Goal: Task Accomplishment & Management: Use online tool/utility

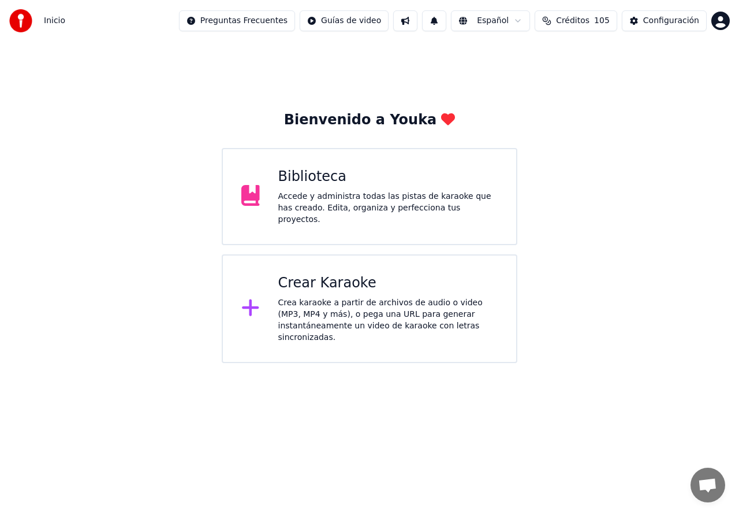
click at [328, 289] on div "Crear Karaoke Crea karaoke a partir de archivos de audio o video (MP3, MP4 y má…" at bounding box center [388, 308] width 220 height 69
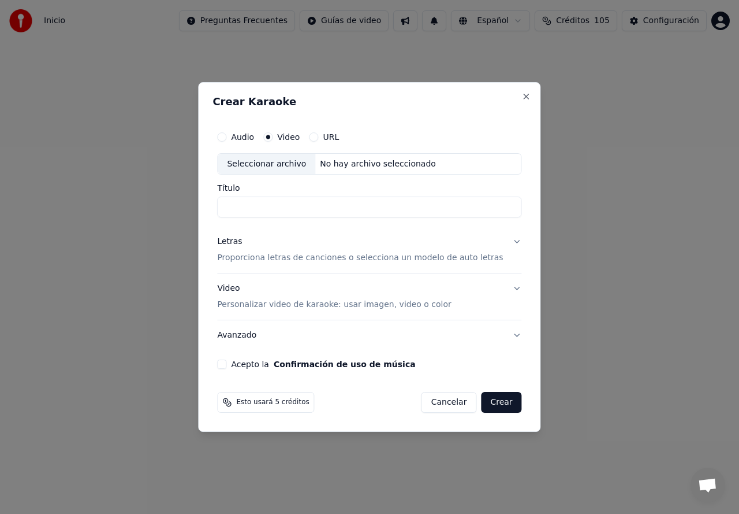
click at [261, 160] on div "Seleccionar archivo" at bounding box center [267, 164] width 98 height 21
type input "**********"
click at [249, 257] on p "Proporciona letras de canciones o selecciona un modelo de auto letras" at bounding box center [360, 258] width 286 height 12
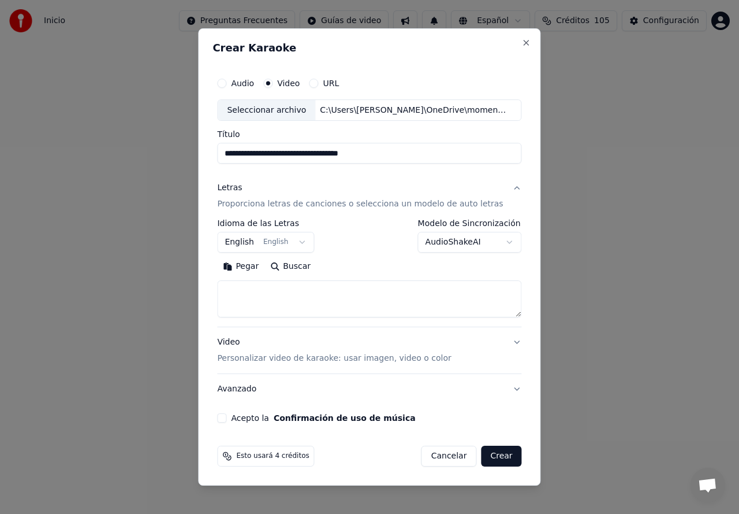
click at [247, 243] on button "English English" at bounding box center [265, 242] width 97 height 21
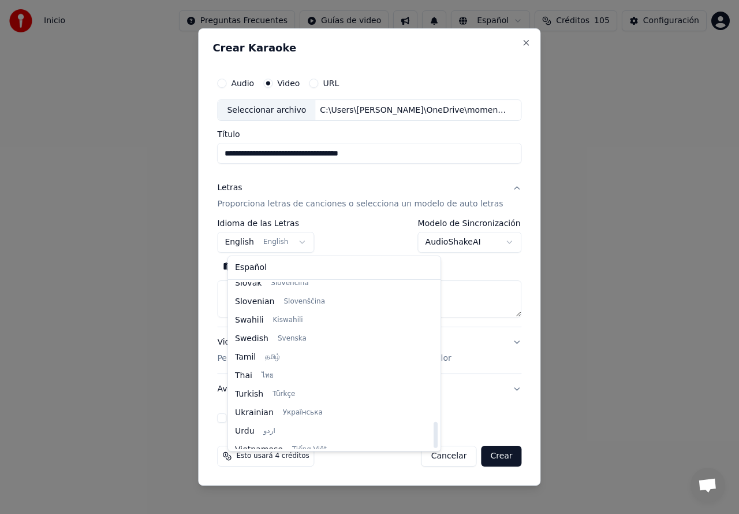
scroll to position [887, 0]
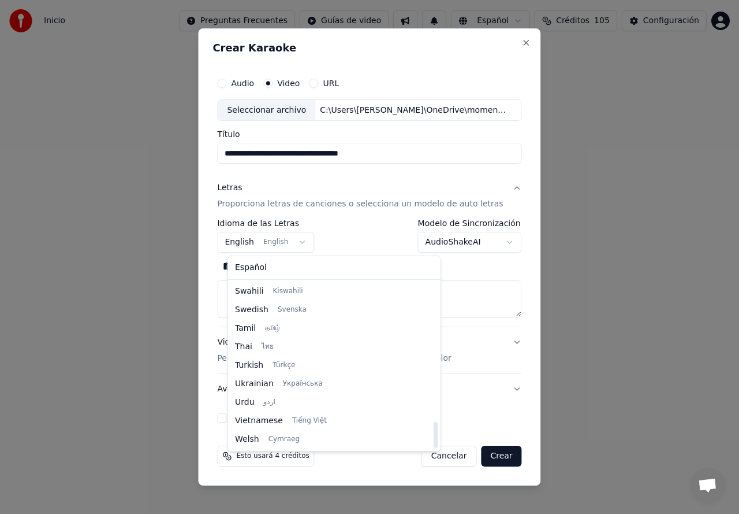
drag, startPoint x: 359, startPoint y: 310, endPoint x: 359, endPoint y: 443, distance: 132.9
click at [434, 443] on div at bounding box center [436, 435] width 4 height 26
select select "**"
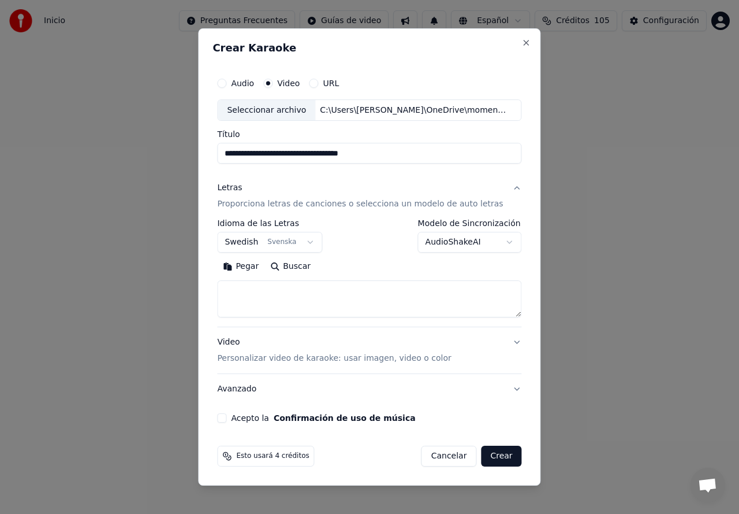
click at [241, 289] on textarea at bounding box center [369, 299] width 304 height 37
paste textarea "**********"
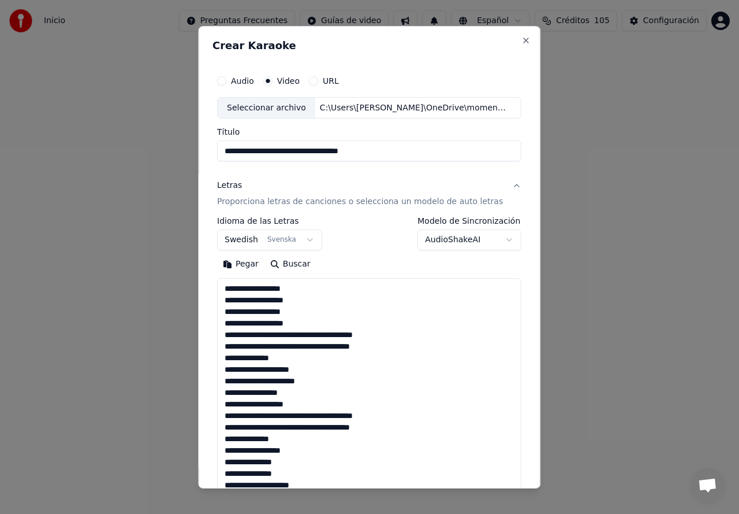
scroll to position [269, 0]
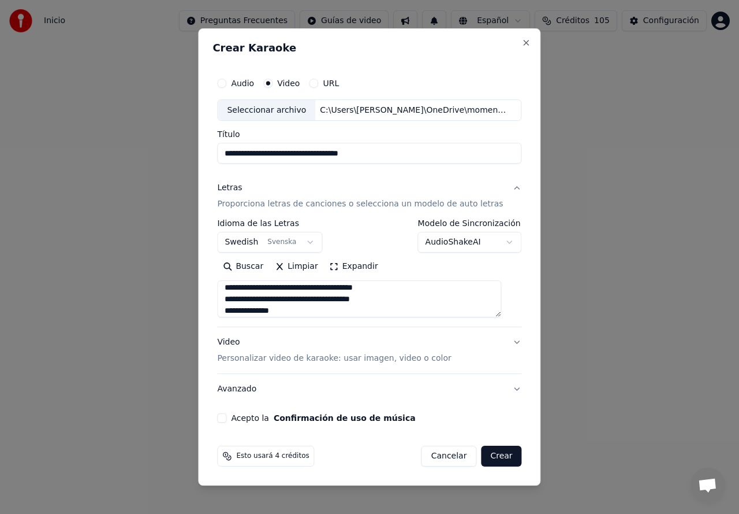
type textarea "**********"
click at [247, 356] on p "Personalizar video de karaoke: usar imagen, video o color" at bounding box center [334, 358] width 234 height 12
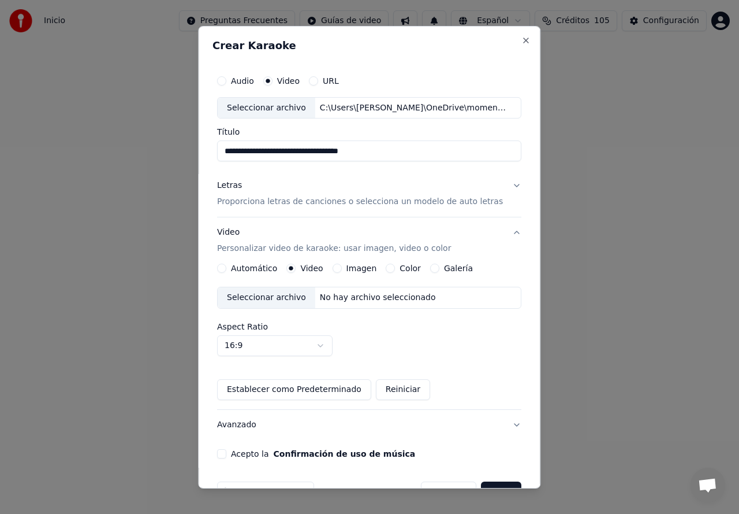
click at [264, 302] on div "Seleccionar archivo" at bounding box center [267, 297] width 98 height 21
click at [226, 451] on button "Acepto la Confirmación de uso de música" at bounding box center [221, 453] width 9 height 9
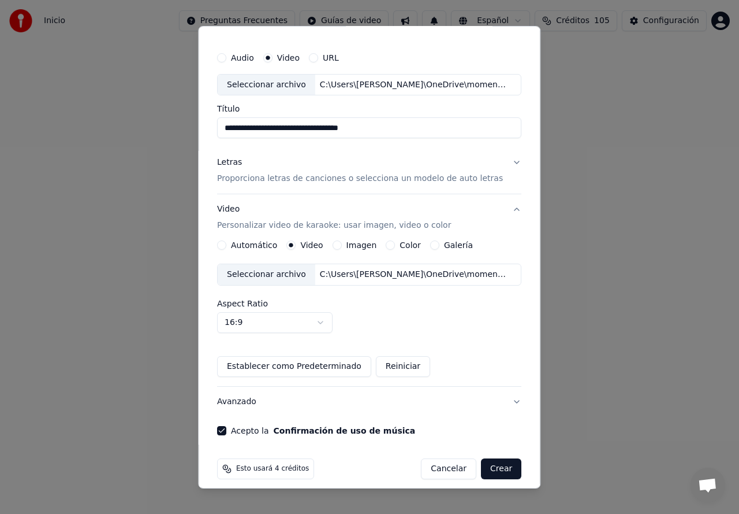
scroll to position [33, 0]
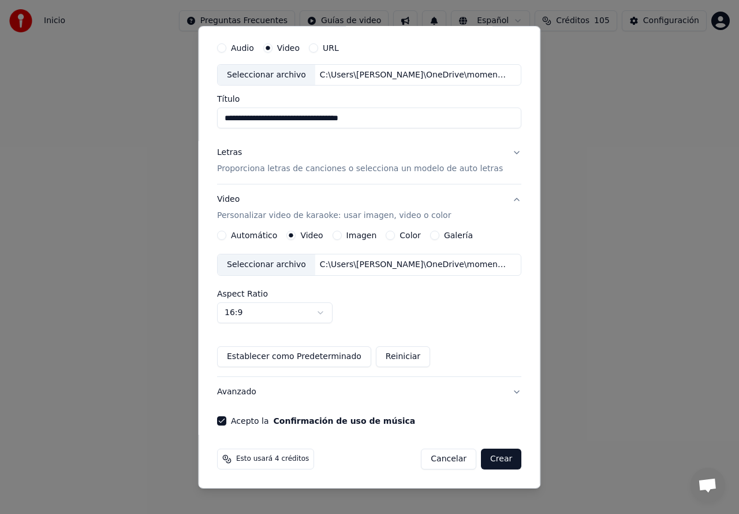
click at [499, 453] on button "Crear" at bounding box center [501, 458] width 40 height 21
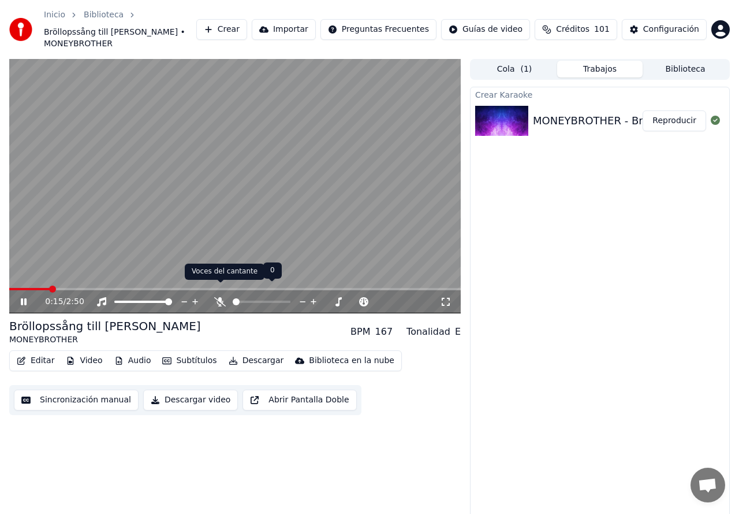
click at [218, 297] on icon at bounding box center [220, 301] width 12 height 9
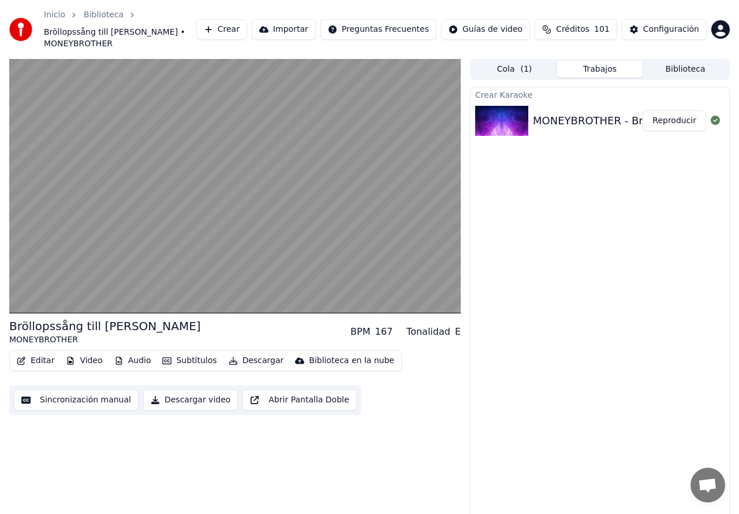
click at [76, 391] on button "Sincronización manual" at bounding box center [76, 399] width 125 height 21
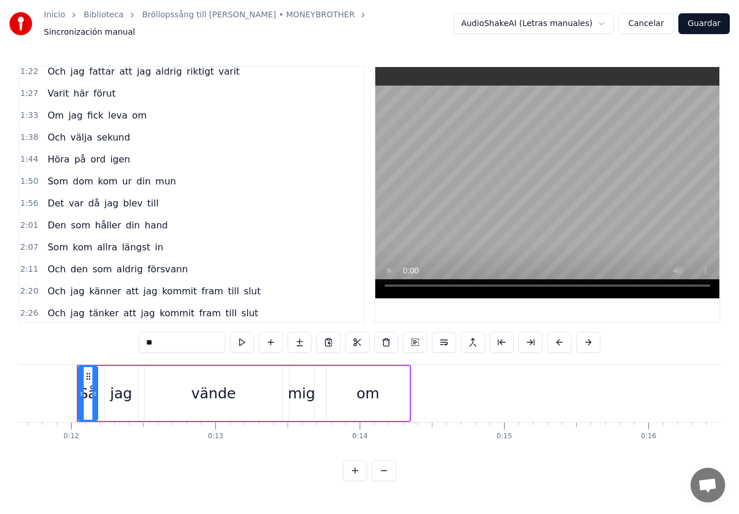
scroll to position [316, 0]
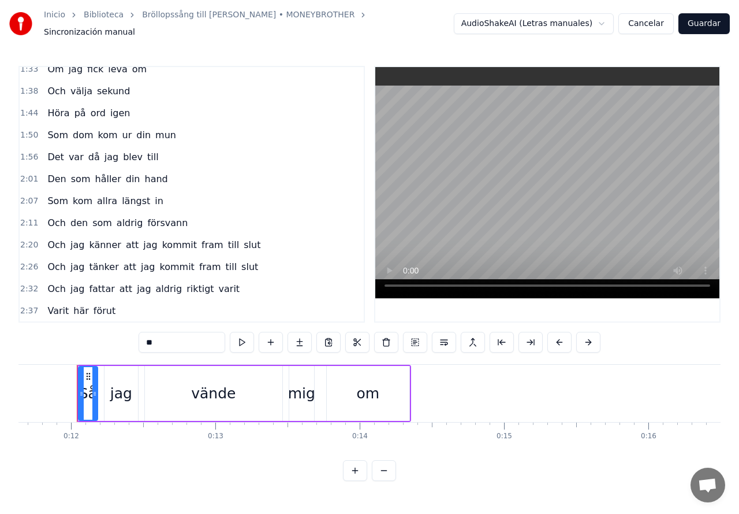
click at [92, 306] on span "förut" at bounding box center [104, 310] width 24 height 13
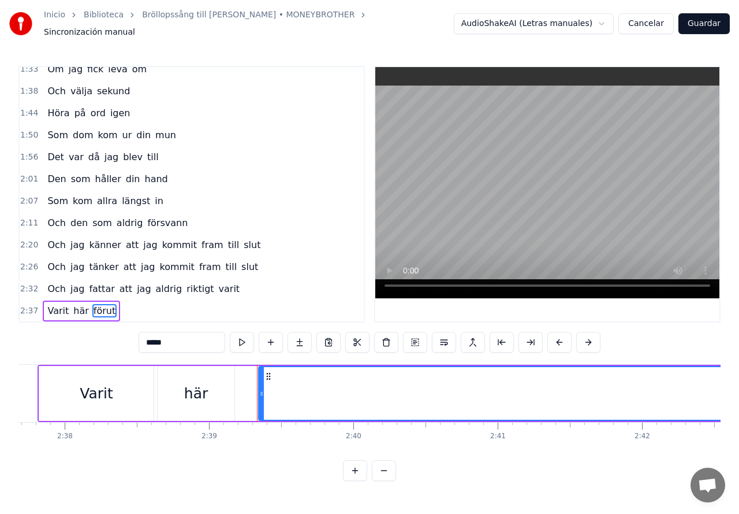
scroll to position [0, 22768]
click at [200, 382] on div "här" at bounding box center [200, 393] width 24 height 22
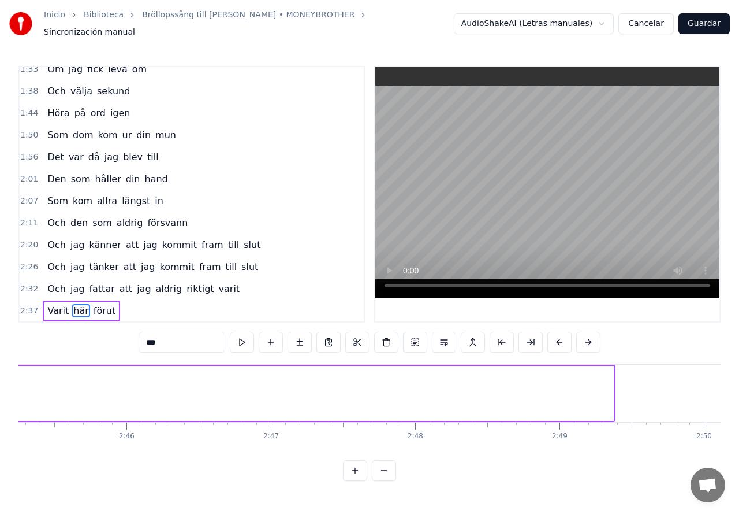
scroll to position [0, 23868]
drag, startPoint x: 609, startPoint y: 389, endPoint x: 8, endPoint y: 415, distance: 601.4
click at [8, 415] on div "Inicio Biblioteca Bröllopssång till Lili • MONEYBROTHER Sincronización manual A…" at bounding box center [369, 240] width 739 height 481
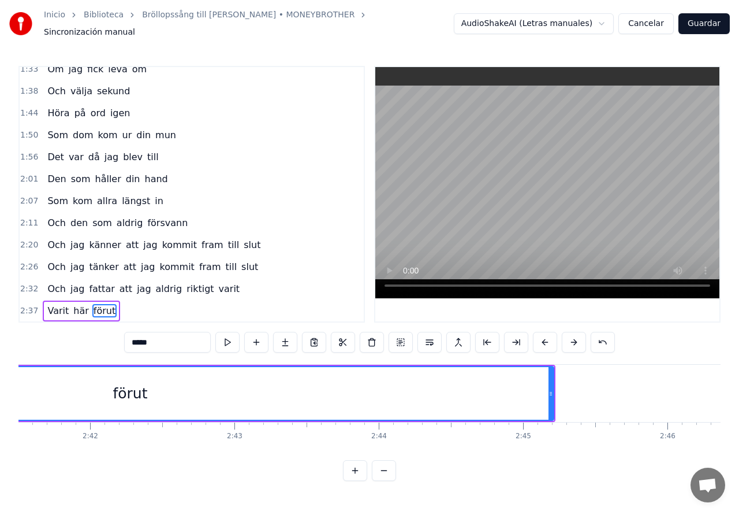
scroll to position [0, 23314]
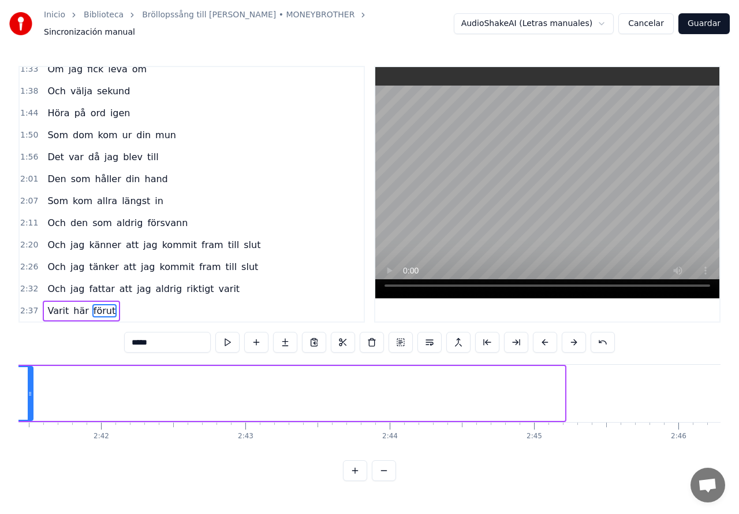
drag, startPoint x: 562, startPoint y: 390, endPoint x: 30, endPoint y: 413, distance: 532.6
click at [30, 413] on div at bounding box center [30, 393] width 5 height 53
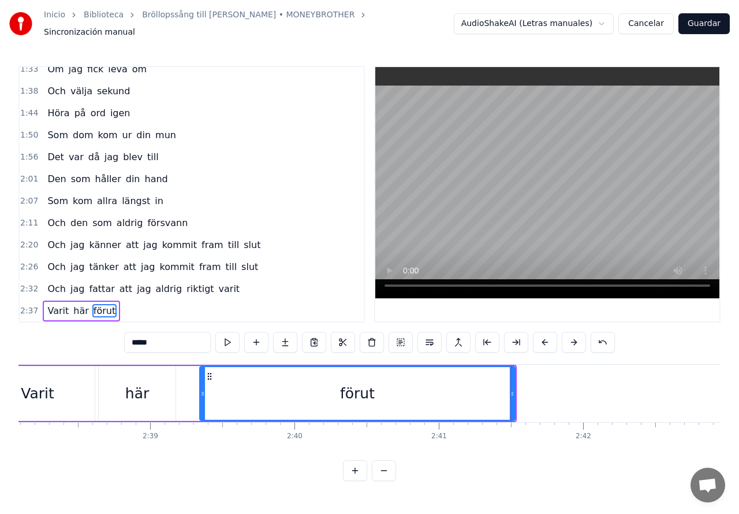
scroll to position [0, 22827]
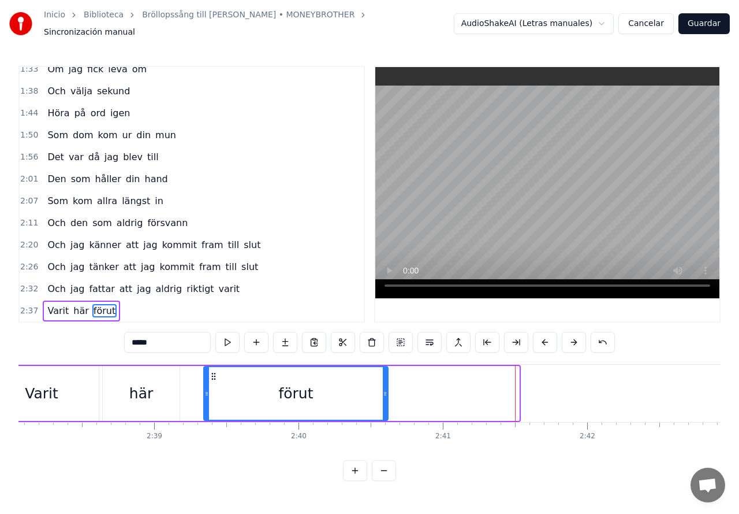
drag, startPoint x: 518, startPoint y: 386, endPoint x: 386, endPoint y: 400, distance: 132.4
click at [386, 400] on div at bounding box center [385, 393] width 5 height 53
click at [77, 392] on div "Varit" at bounding box center [41, 393] width 114 height 55
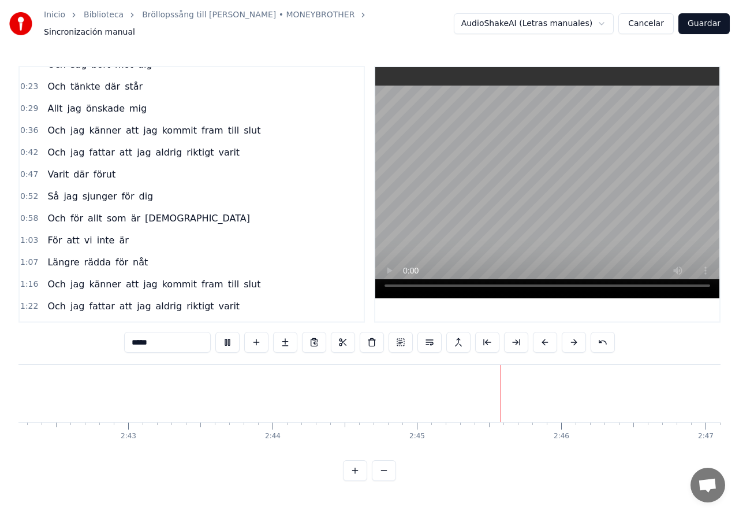
scroll to position [0, 0]
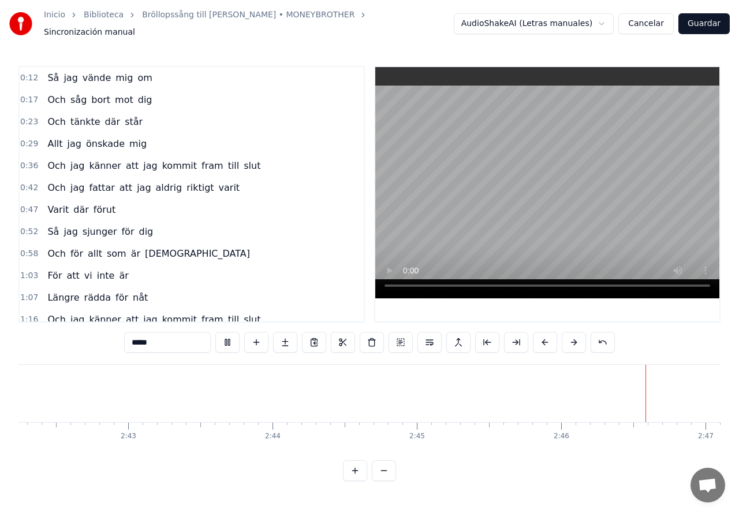
click at [47, 71] on span "Så" at bounding box center [53, 77] width 14 height 13
type input "**"
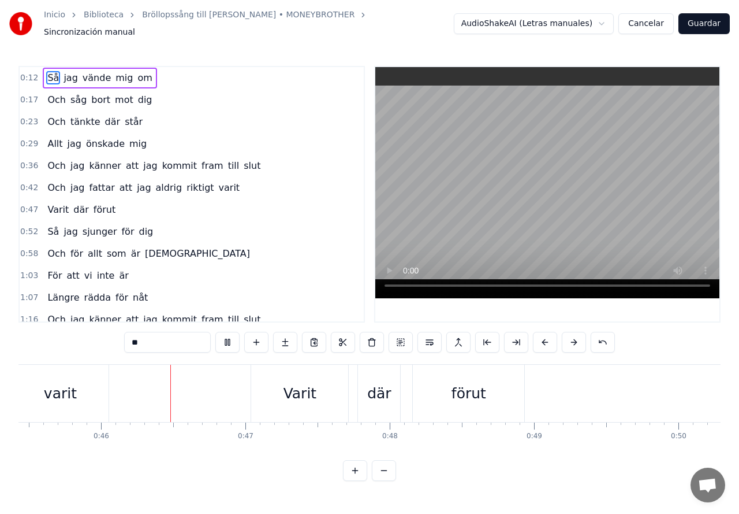
scroll to position [0, 6585]
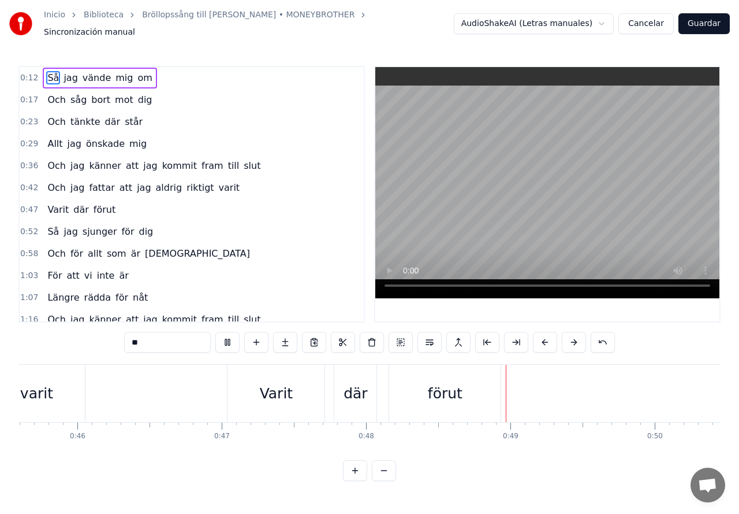
click at [704, 23] on button "Guardar" at bounding box center [704, 23] width 51 height 21
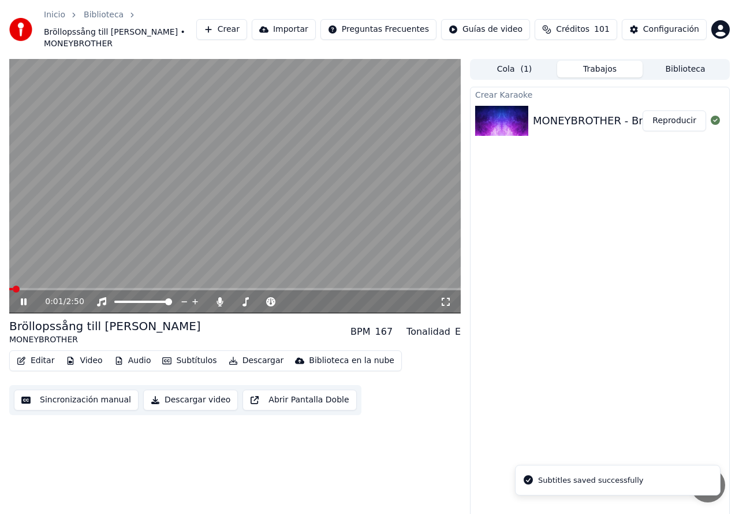
click at [22, 298] on icon at bounding box center [24, 301] width 6 height 7
click at [237, 354] on button "Descargar" at bounding box center [256, 360] width 65 height 16
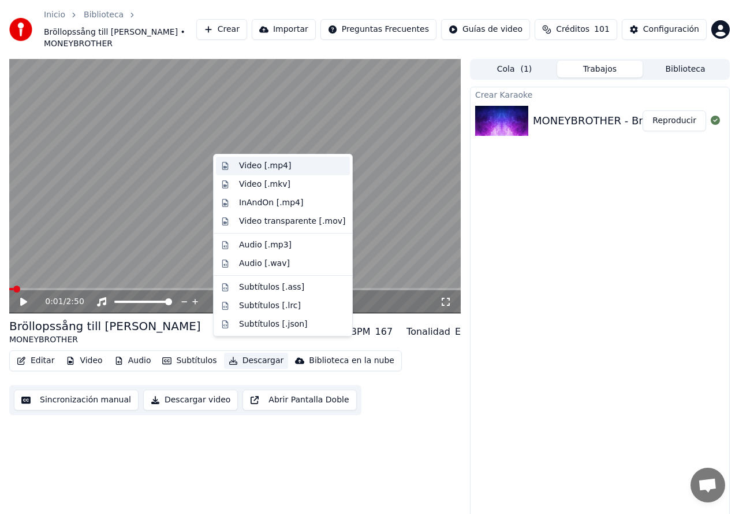
click at [244, 166] on div "Video [.mp4]" at bounding box center [265, 166] width 52 height 12
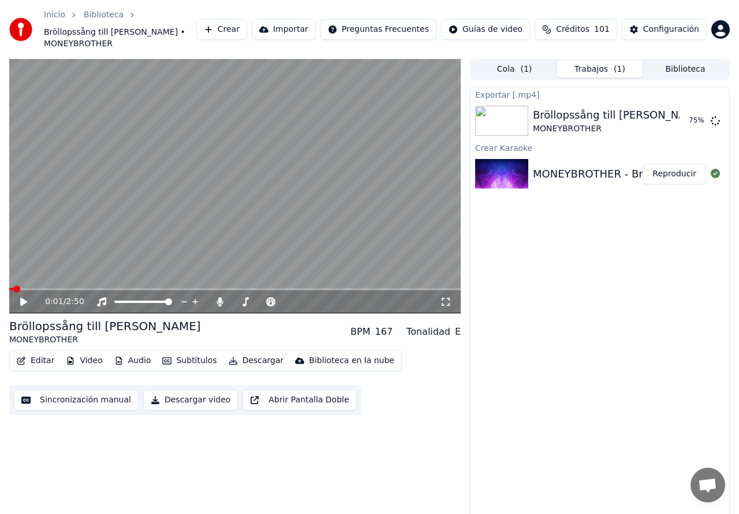
click at [247, 24] on button "Crear" at bounding box center [221, 29] width 51 height 21
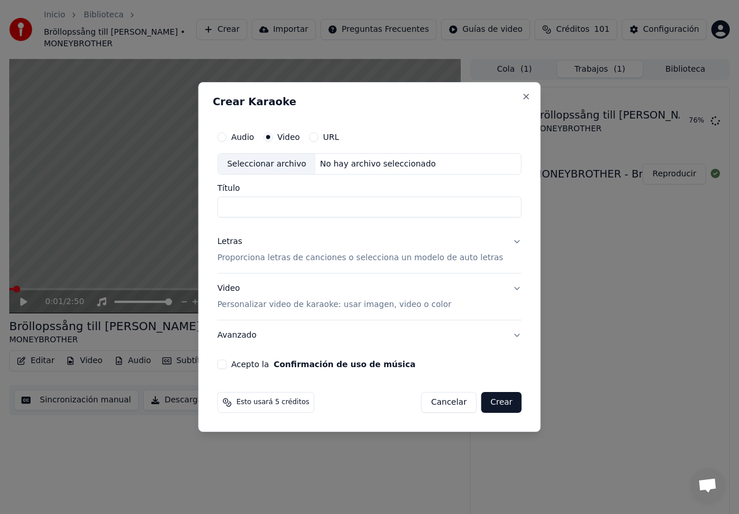
click at [275, 163] on div "Seleccionar archivo" at bounding box center [267, 164] width 98 height 21
type input "**********"
click at [258, 258] on p "Proporciona letras de canciones o selecciona un modelo de auto letras" at bounding box center [360, 258] width 286 height 12
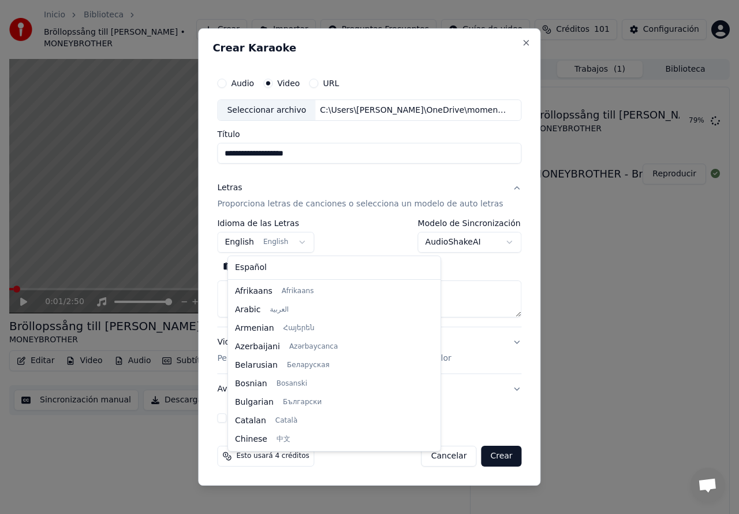
click at [251, 243] on body "**********" at bounding box center [369, 257] width 739 height 514
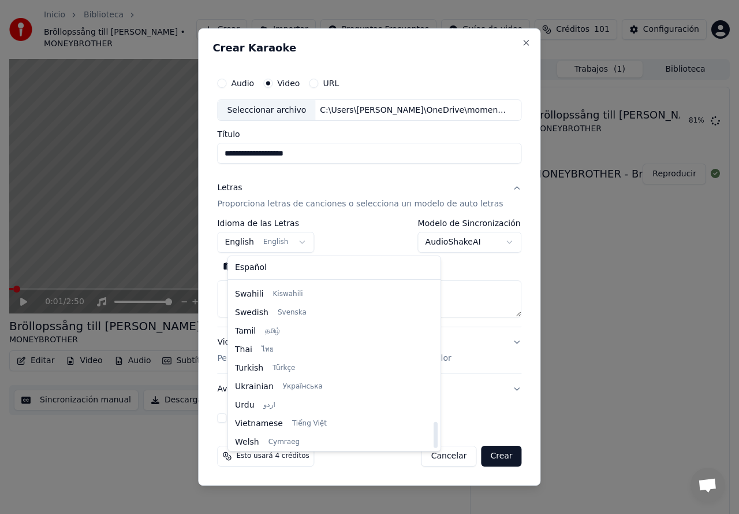
scroll to position [887, 0]
drag, startPoint x: 359, startPoint y: 308, endPoint x: 371, endPoint y: 441, distance: 132.8
click at [434, 441] on div at bounding box center [436, 435] width 4 height 26
select select "**"
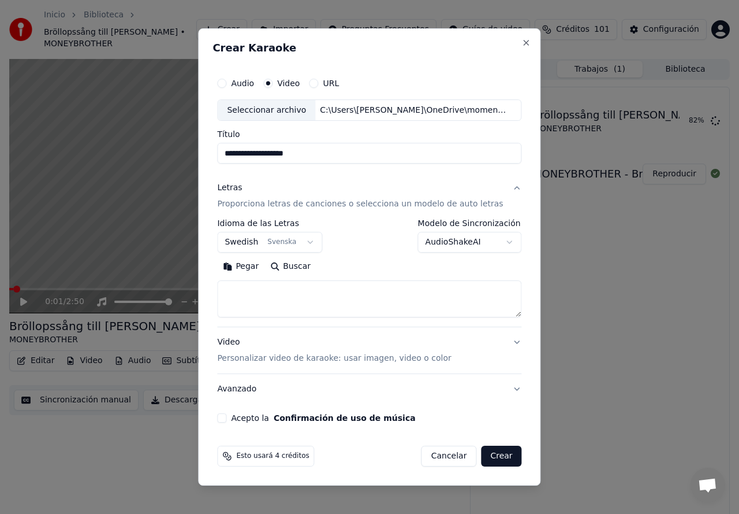
click at [242, 284] on textarea at bounding box center [369, 299] width 304 height 37
paste textarea "**********"
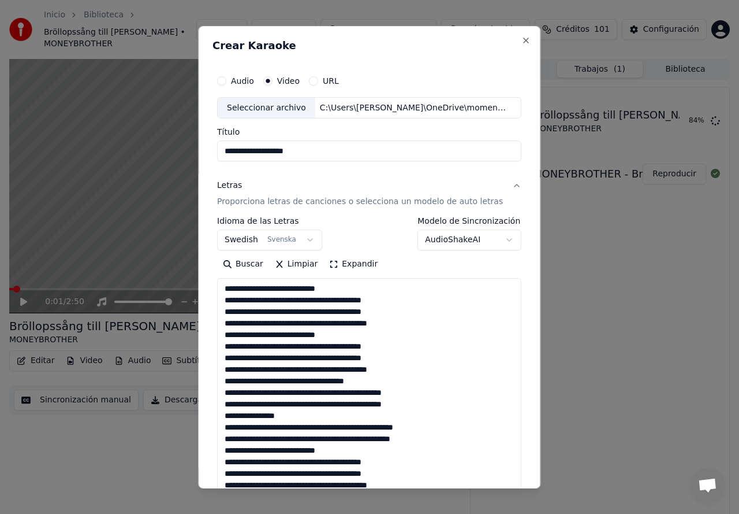
scroll to position [477, 0]
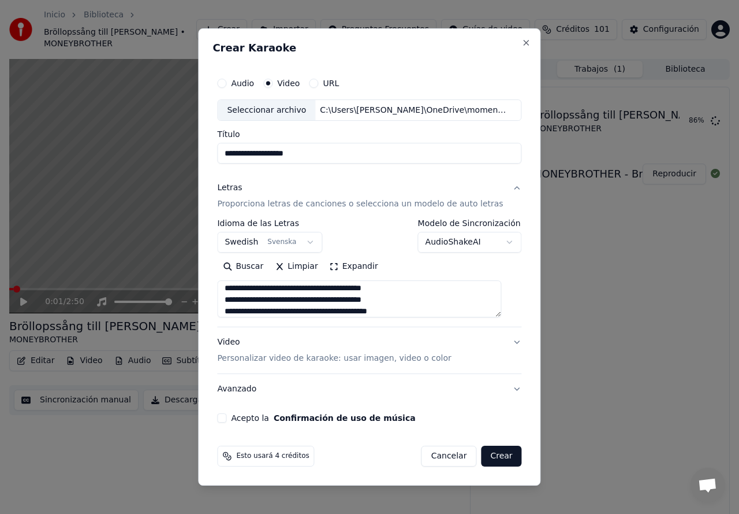
type textarea "**********"
click at [263, 360] on p "Personalizar video de karaoke: usar imagen, video o color" at bounding box center [334, 358] width 234 height 12
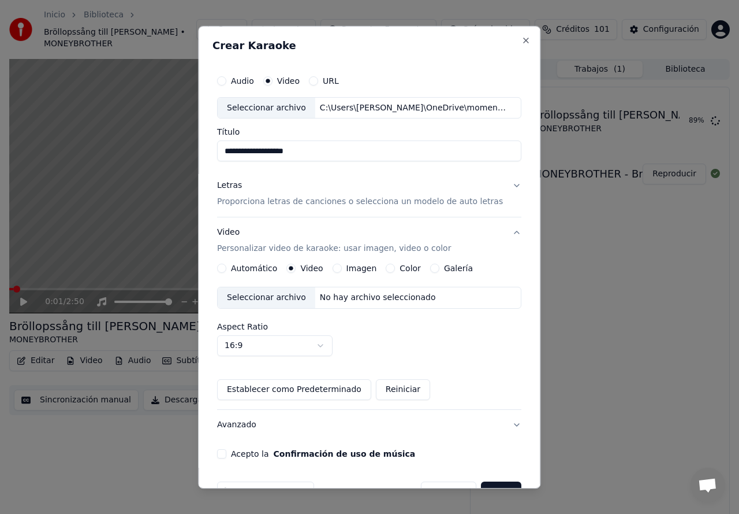
click at [436, 270] on div "Galería" at bounding box center [451, 267] width 43 height 9
click at [432, 269] on button "Galería" at bounding box center [434, 267] width 9 height 9
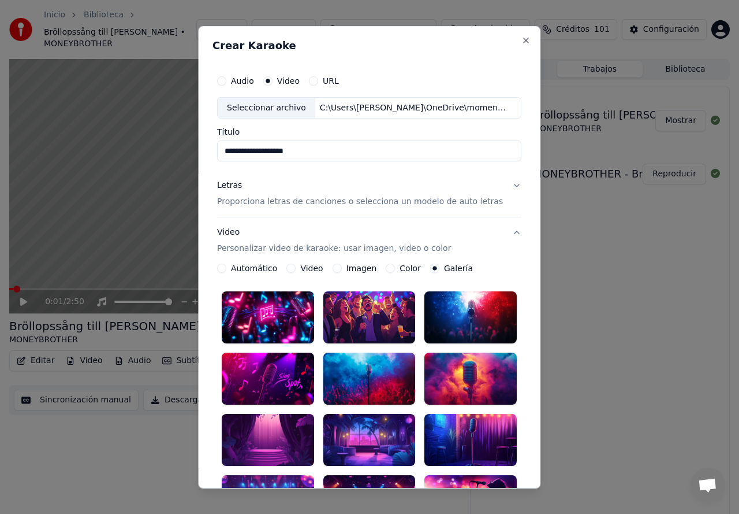
click at [340, 272] on button "Imagen" at bounding box center [337, 267] width 9 height 9
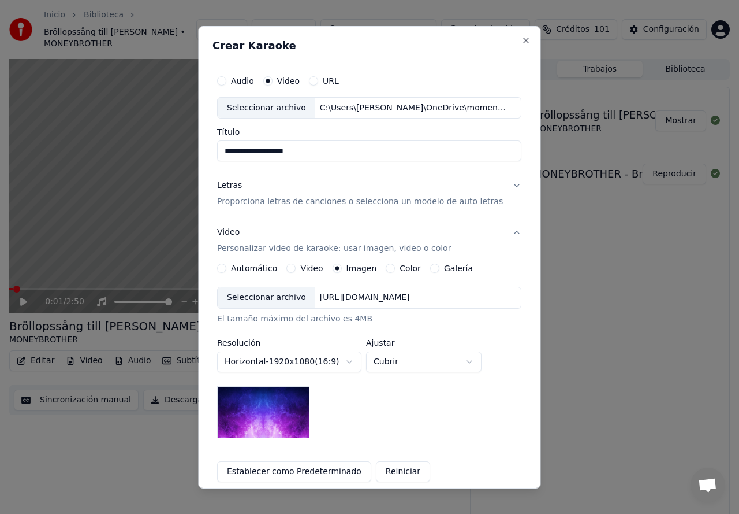
click at [269, 301] on div "Seleccionar archivo" at bounding box center [267, 297] width 98 height 21
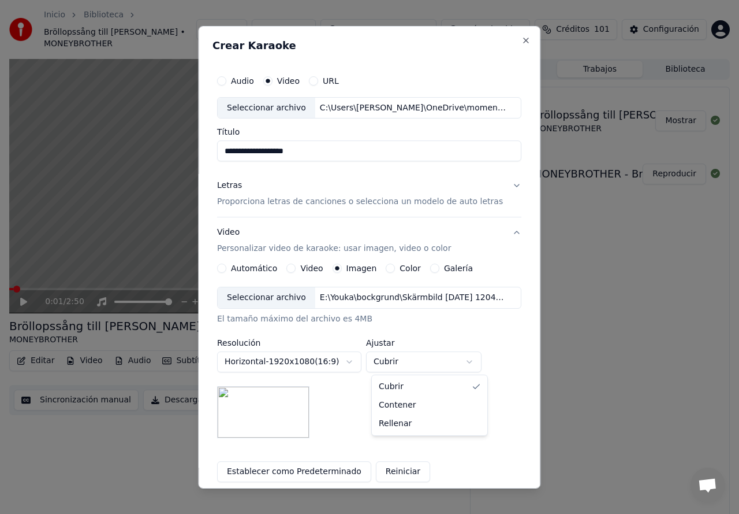
click at [479, 365] on body "**********" at bounding box center [369, 257] width 739 height 514
click at [441, 365] on body "**********" at bounding box center [369, 257] width 739 height 514
click at [336, 421] on div "**********" at bounding box center [369, 362] width 304 height 151
click at [469, 363] on body "**********" at bounding box center [369, 257] width 739 height 514
select select "*****"
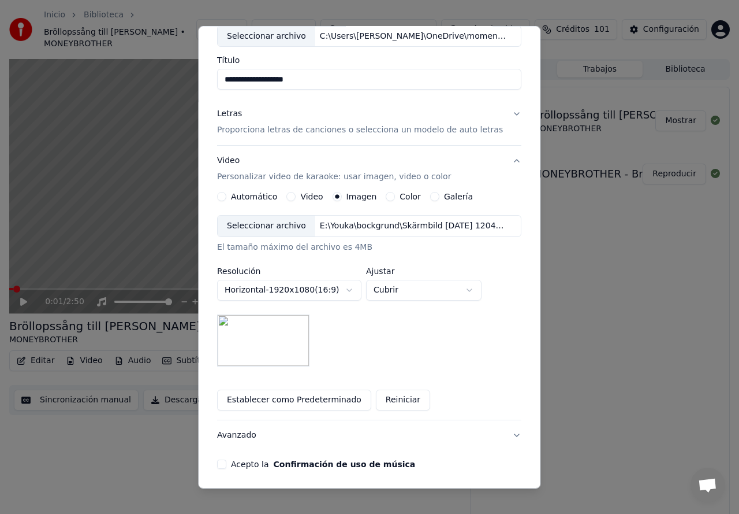
scroll to position [115, 0]
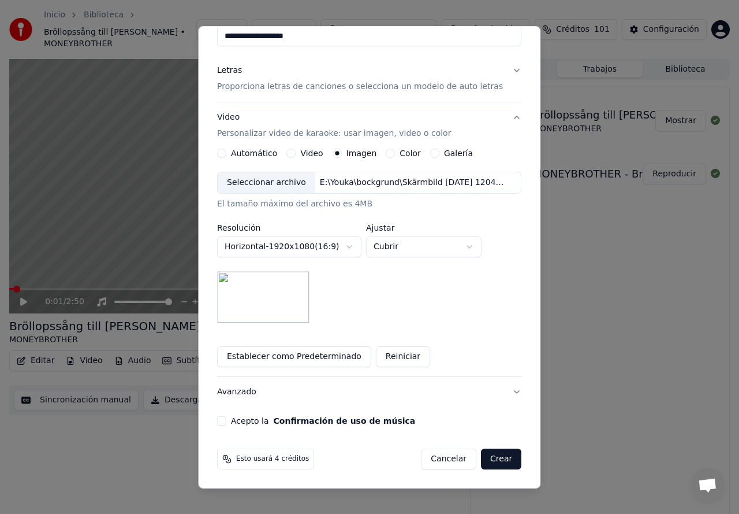
click at [228, 426] on div "**********" at bounding box center [370, 189] width 314 height 481
click at [226, 422] on button "Acepto la Confirmación de uso de música" at bounding box center [221, 420] width 9 height 9
click at [490, 458] on button "Crear" at bounding box center [501, 458] width 40 height 21
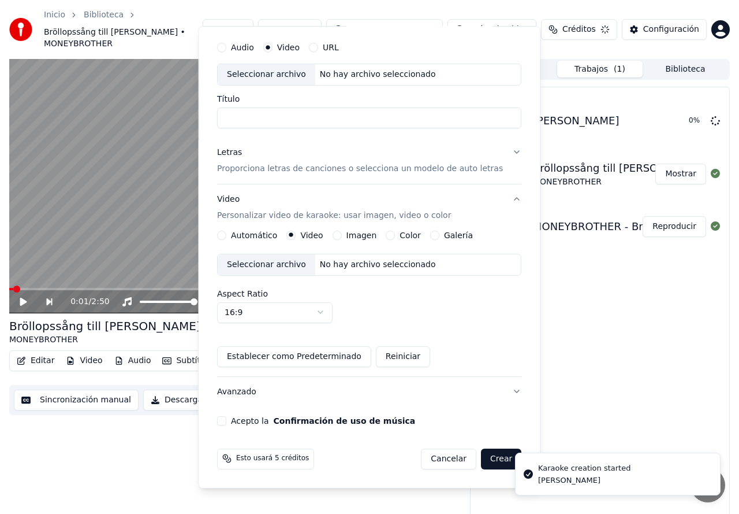
scroll to position [34, 0]
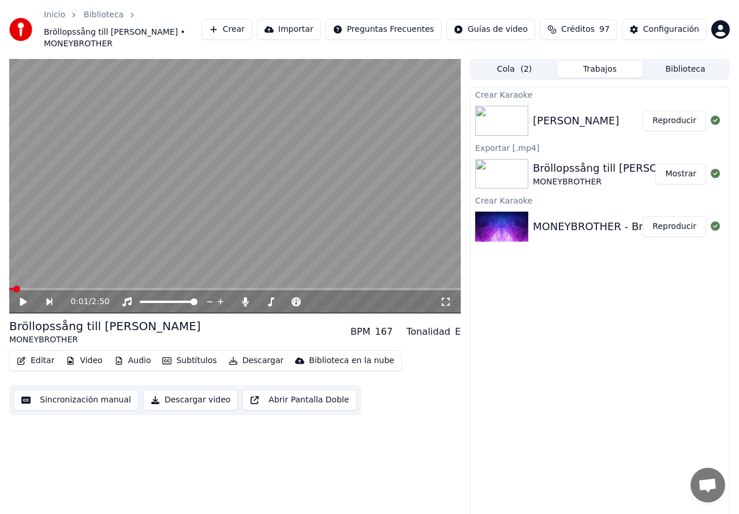
click at [674, 116] on button "Reproducir" at bounding box center [675, 120] width 64 height 21
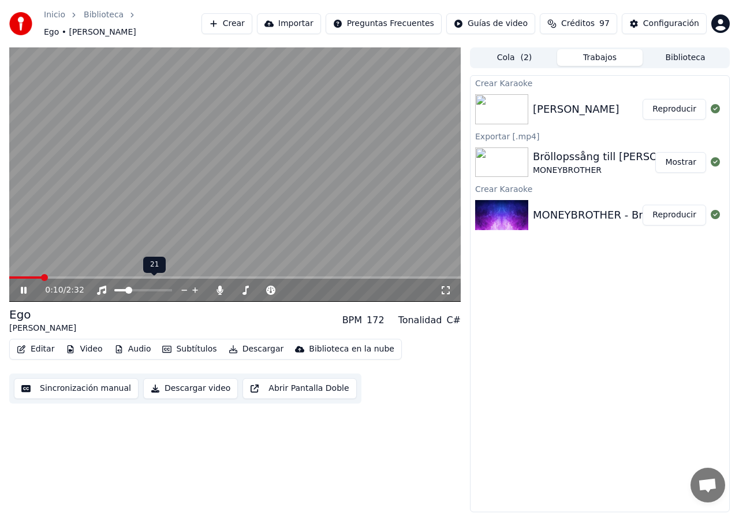
click at [127, 287] on span at bounding box center [128, 290] width 7 height 7
click at [249, 289] on span at bounding box center [241, 290] width 16 height 2
click at [143, 287] on span at bounding box center [143, 290] width 7 height 7
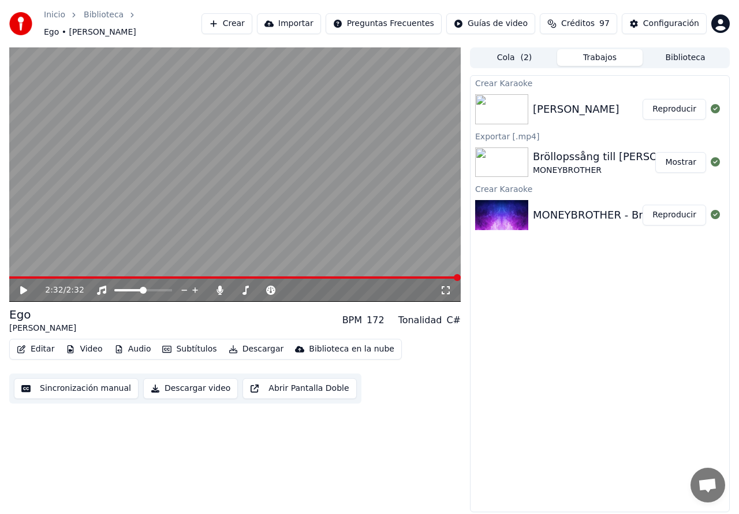
click at [26, 286] on icon at bounding box center [23, 290] width 7 height 8
click at [22, 287] on icon at bounding box center [24, 290] width 6 height 7
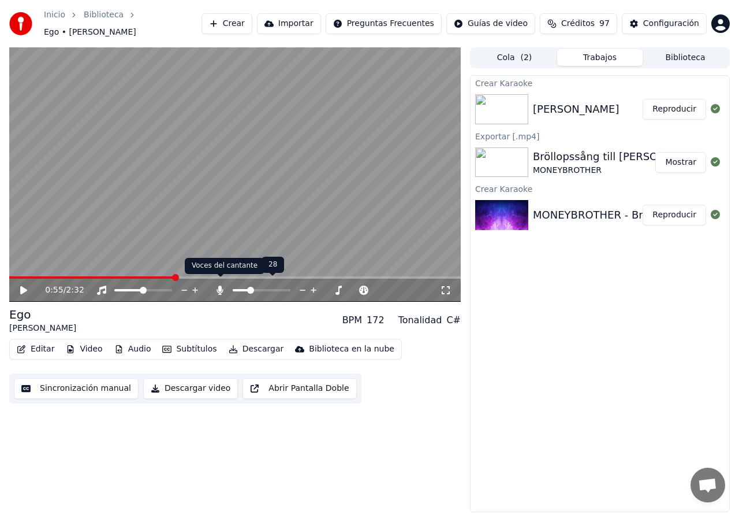
click at [217, 285] on icon at bounding box center [220, 289] width 6 height 9
click at [217, 285] on icon at bounding box center [220, 289] width 12 height 9
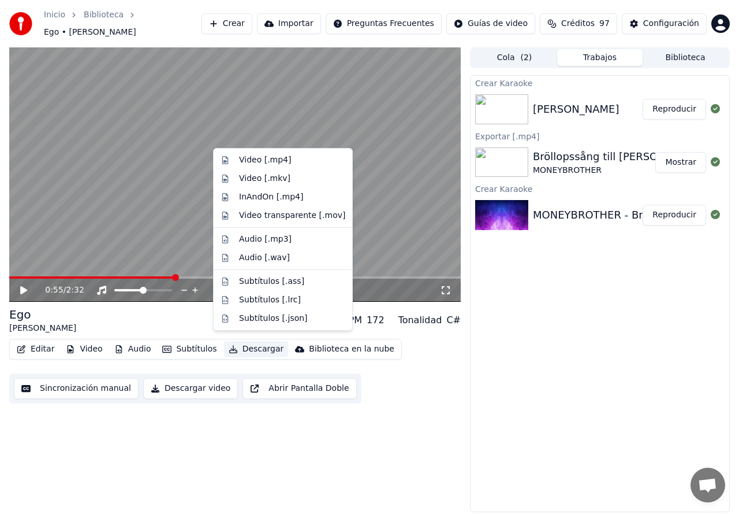
click at [240, 345] on button "Descargar" at bounding box center [256, 349] width 65 height 16
click at [249, 161] on div "Video [.mp4]" at bounding box center [265, 160] width 52 height 12
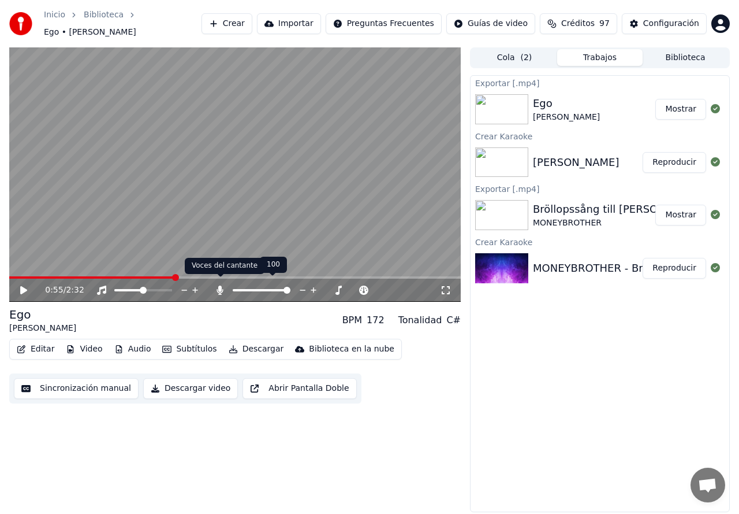
click at [220, 285] on icon at bounding box center [220, 289] width 6 height 9
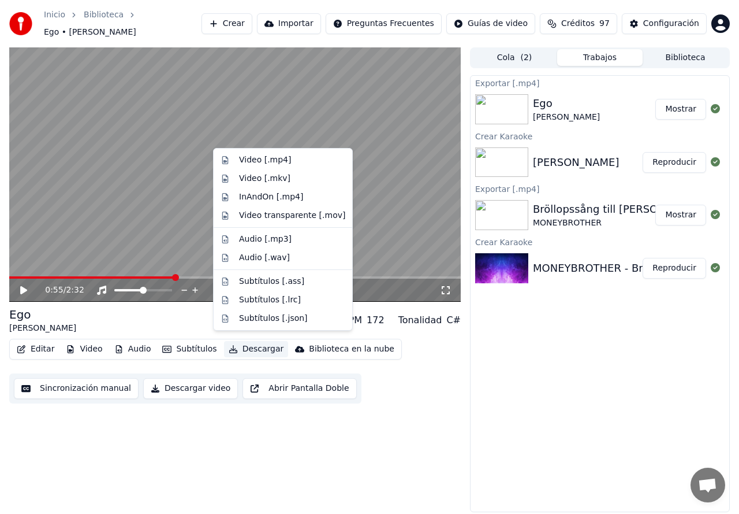
click at [241, 345] on button "Descargar" at bounding box center [256, 349] width 65 height 16
click at [258, 160] on div "Video [.mp4]" at bounding box center [265, 160] width 52 height 12
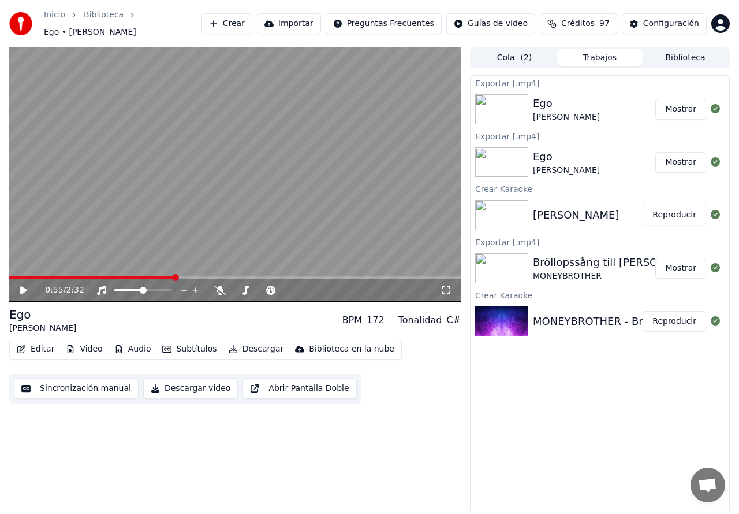
click at [680, 319] on button "Reproducir" at bounding box center [675, 321] width 64 height 21
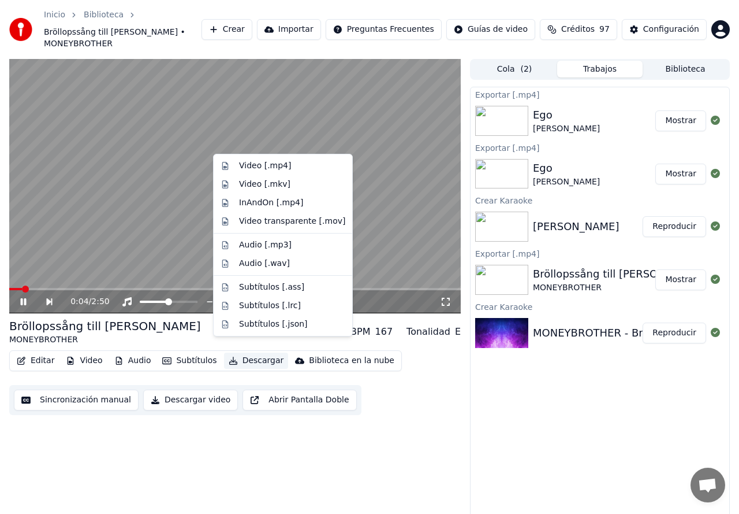
click at [247, 352] on button "Descargar" at bounding box center [256, 360] width 65 height 16
click at [246, 162] on div "Video [.mp4]" at bounding box center [265, 166] width 52 height 12
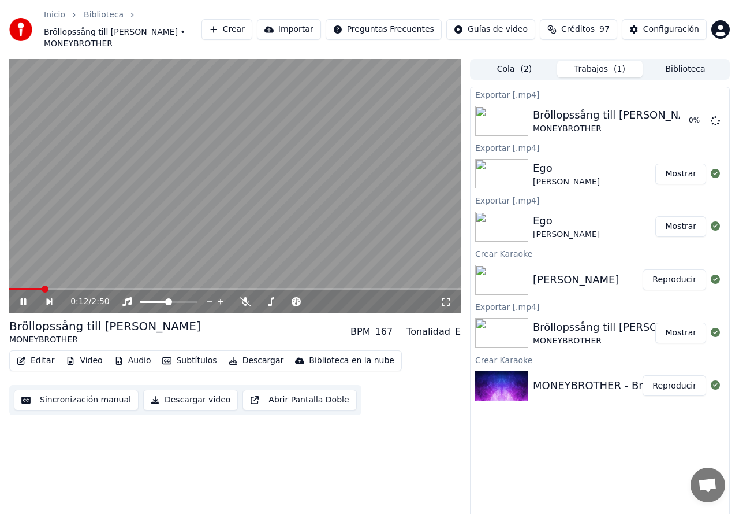
click at [27, 297] on icon at bounding box center [31, 301] width 26 height 9
